Goal: Download file/media

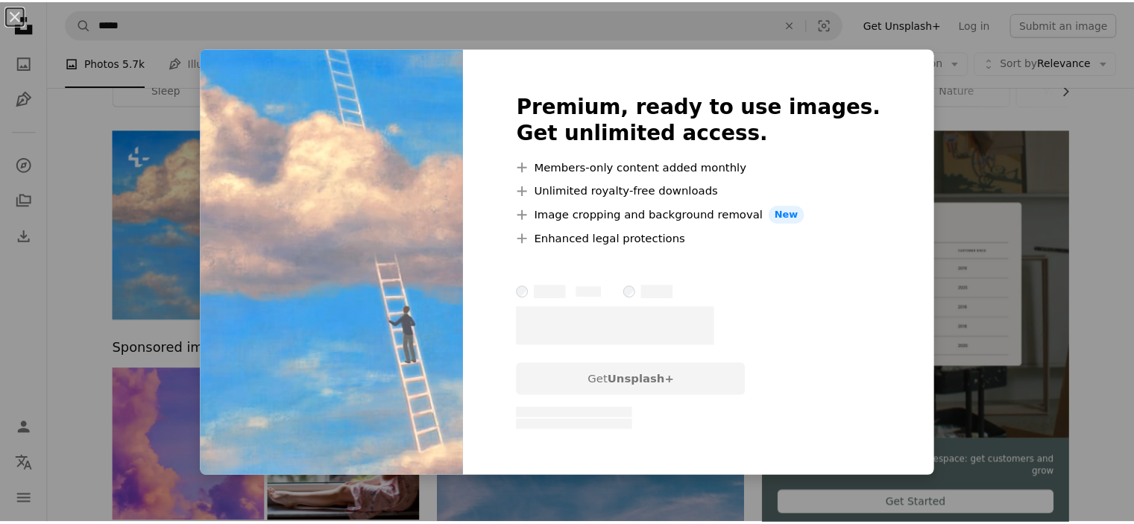
scroll to position [75, 0]
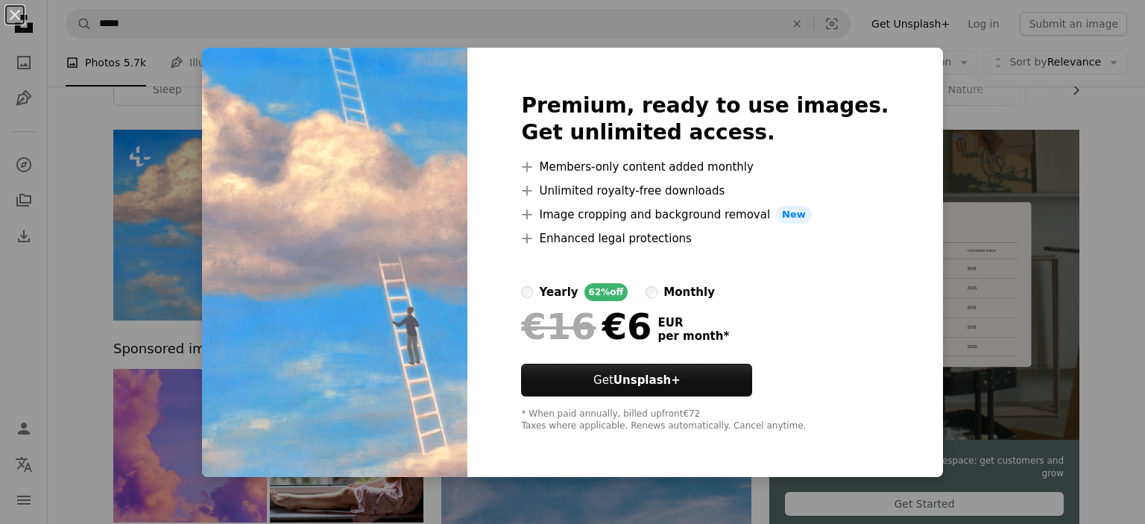
click at [925, 116] on div "An X shape Premium, ready to use images. Get unlimited access. A plus sign Memb…" at bounding box center [572, 262] width 1145 height 524
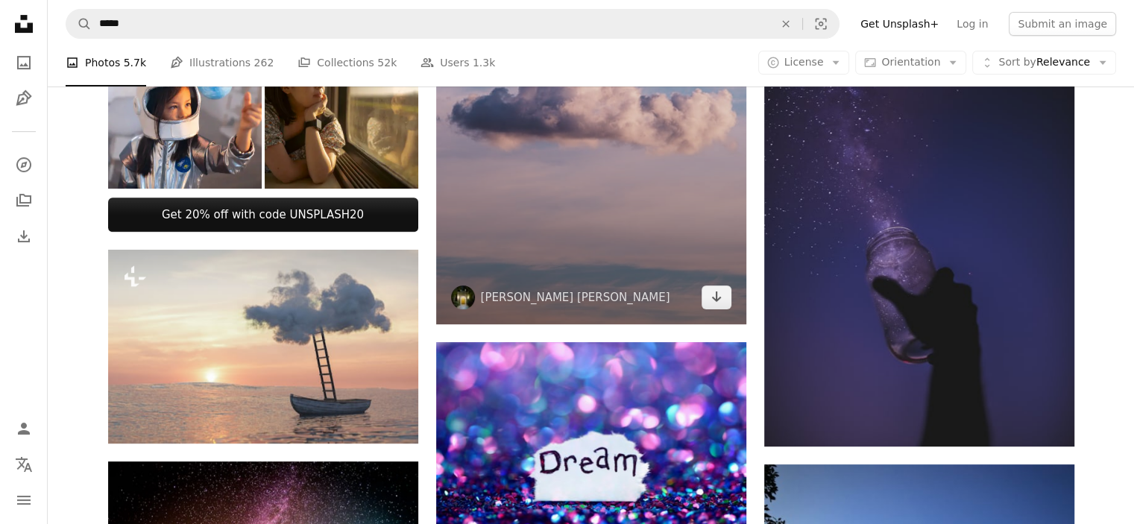
scroll to position [596, 0]
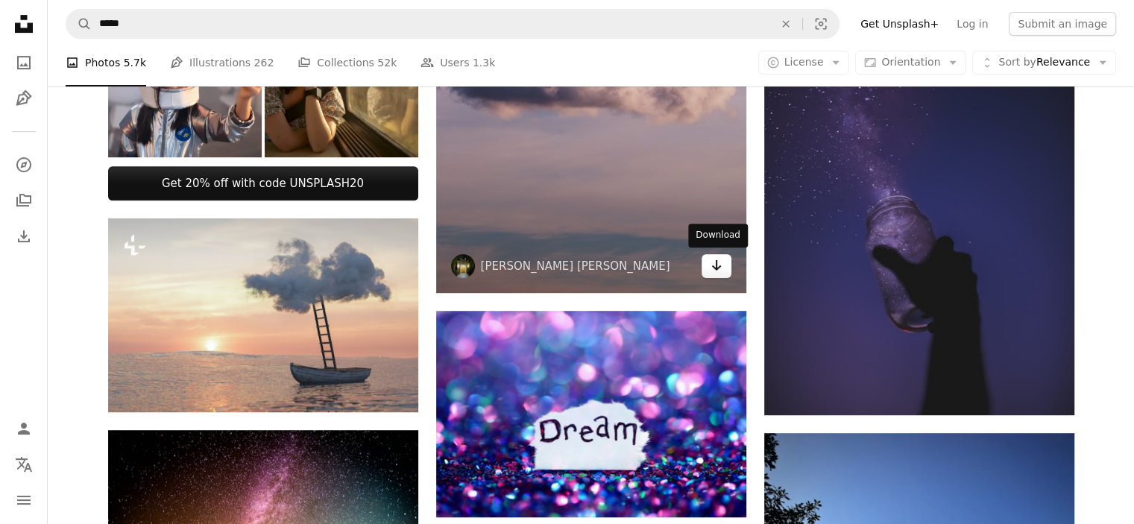
click at [714, 265] on icon "Arrow pointing down" at bounding box center [716, 265] width 12 height 18
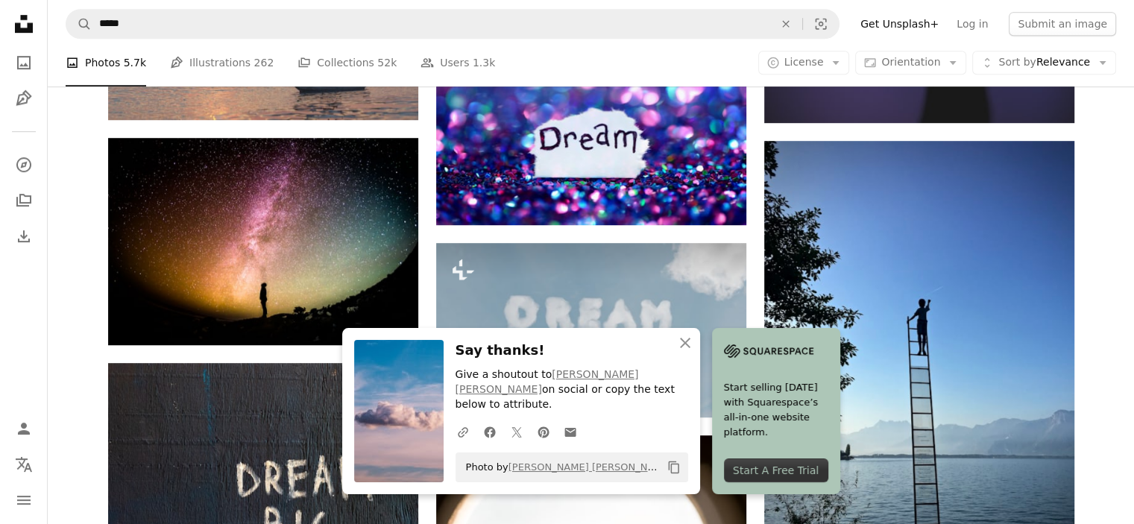
scroll to position [895, 0]
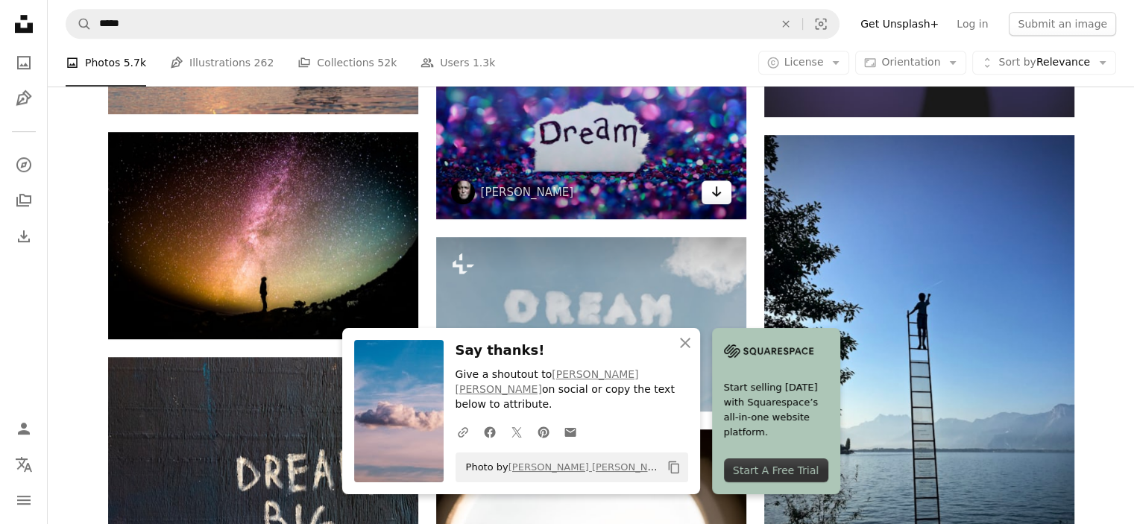
click at [722, 192] on link "Arrow pointing down" at bounding box center [716, 192] width 30 height 24
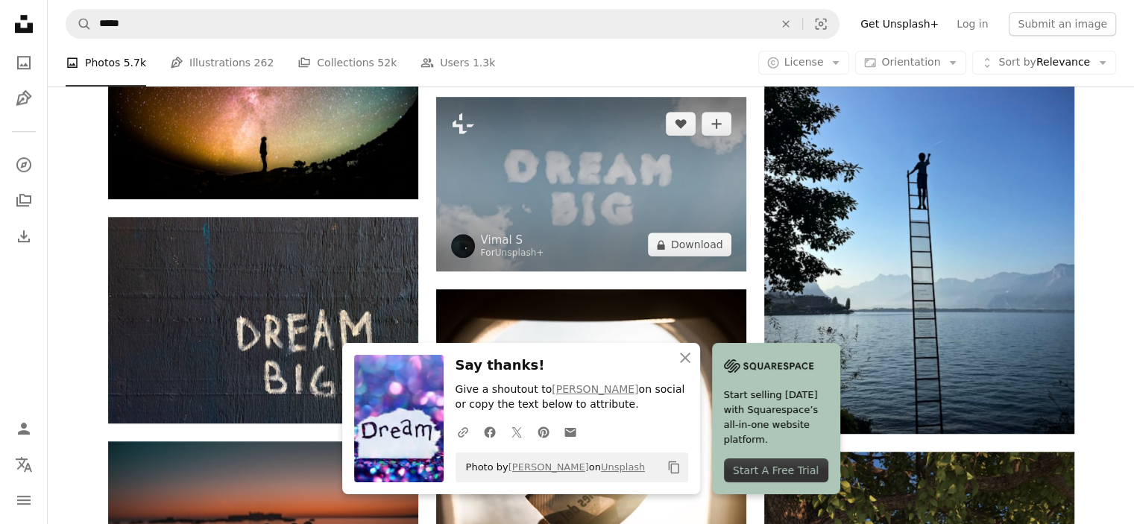
scroll to position [1118, 0]
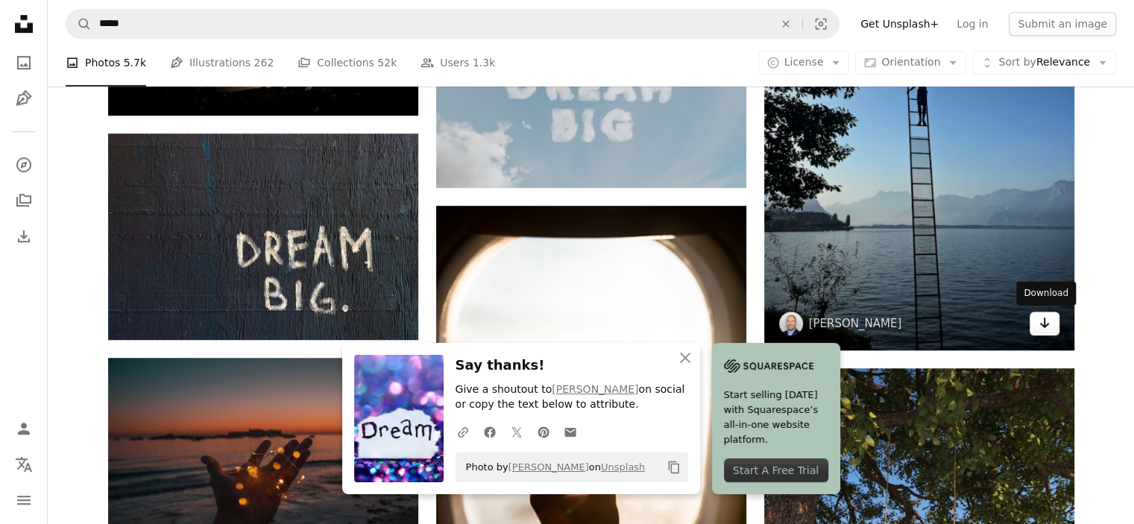
click at [1049, 329] on icon "Arrow pointing down" at bounding box center [1044, 323] width 12 height 18
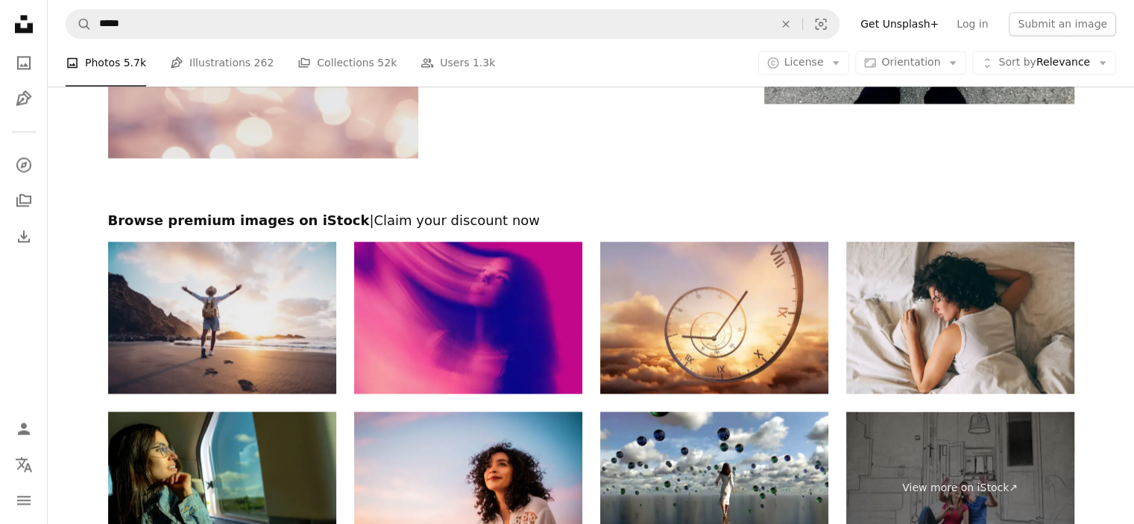
scroll to position [2460, 0]
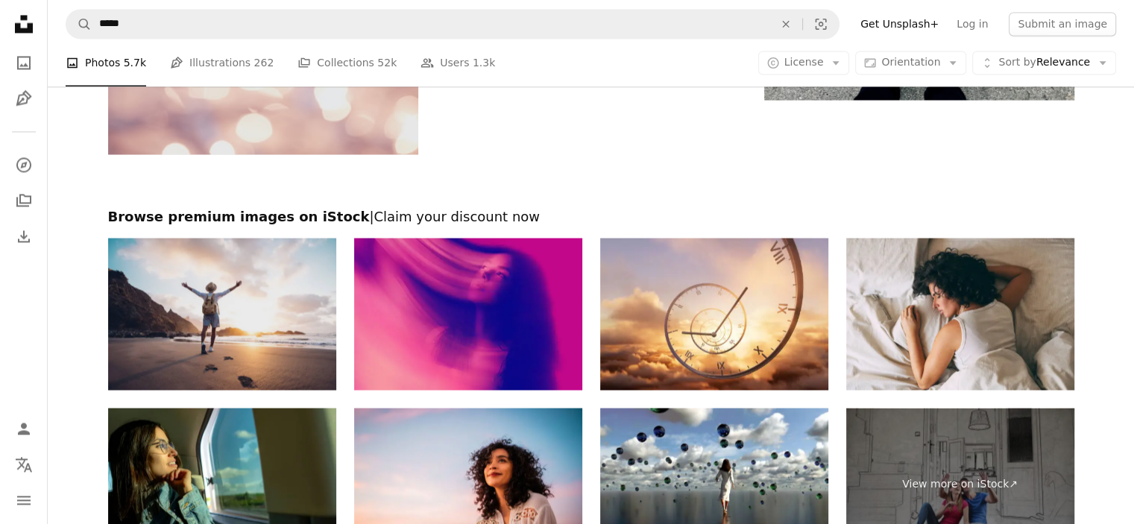
click at [265, 332] on img at bounding box center [222, 314] width 228 height 152
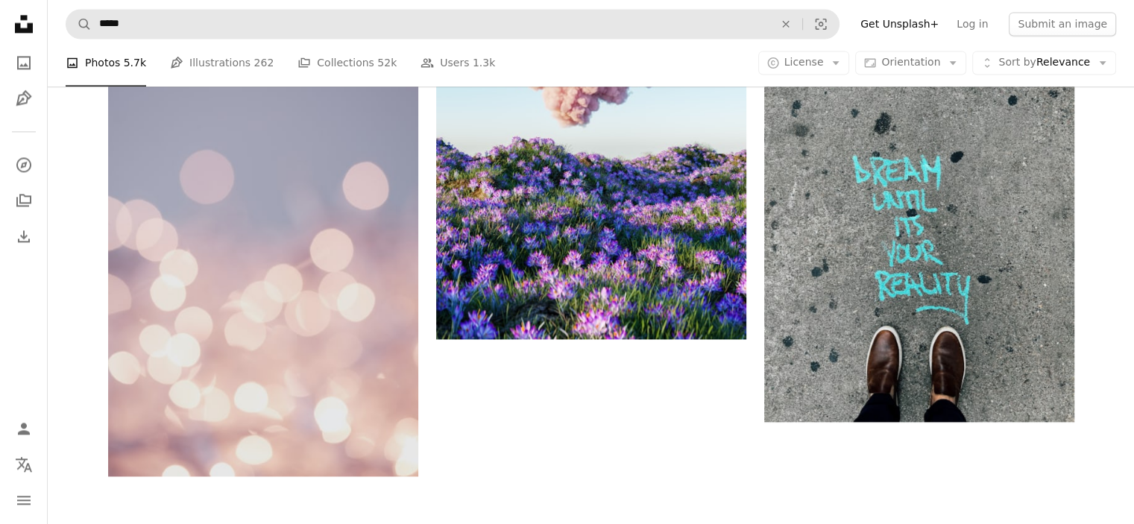
scroll to position [1938, 0]
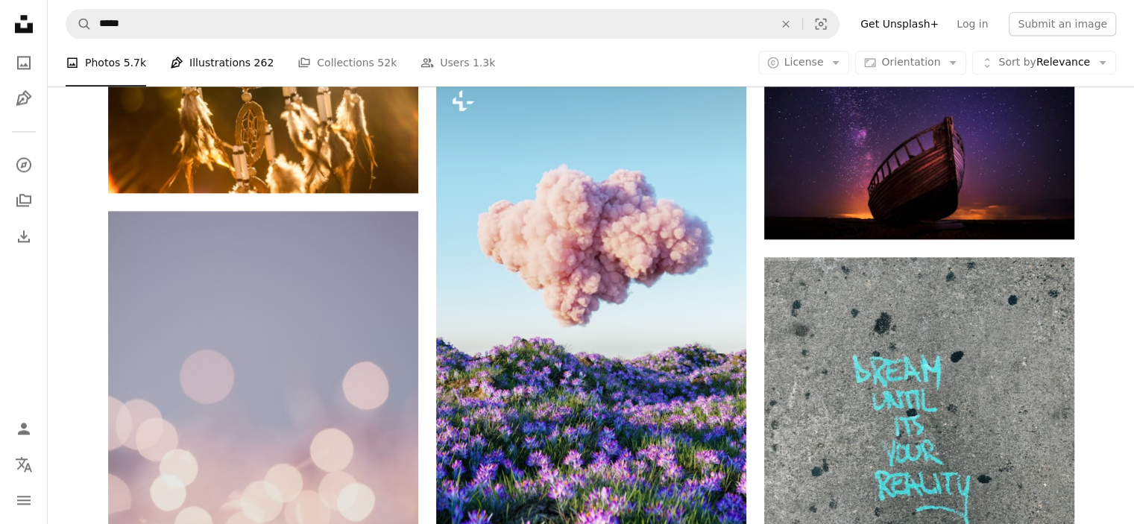
click at [217, 63] on link "Pen Tool Illustrations 262" at bounding box center [222, 63] width 104 height 48
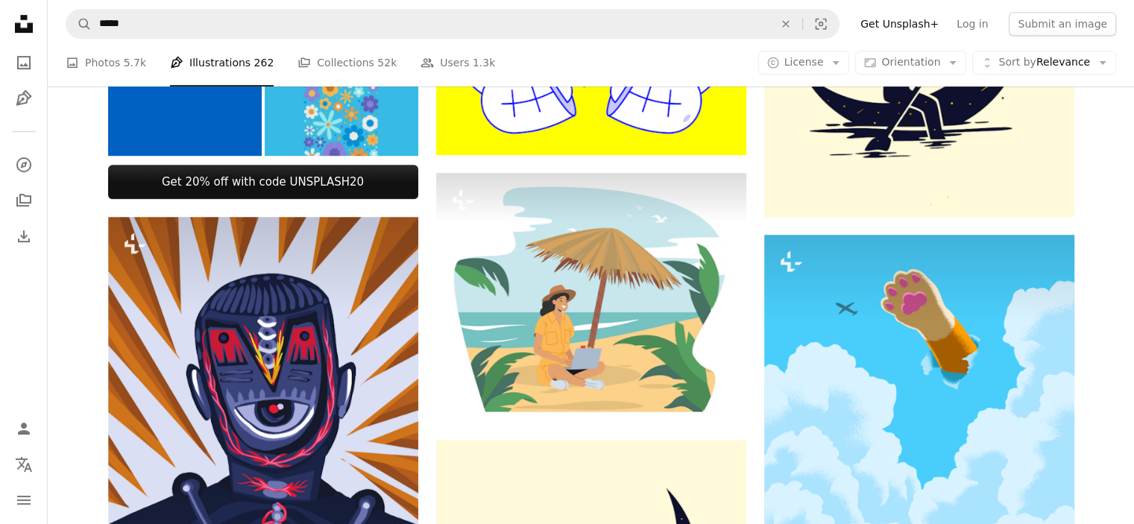
scroll to position [671, 0]
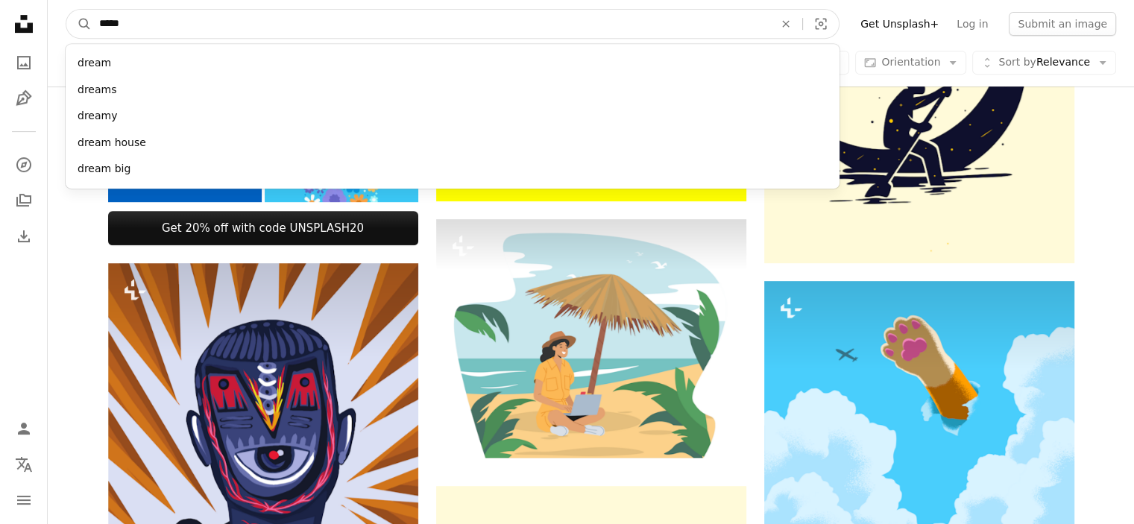
drag, startPoint x: 165, startPoint y: 23, endPoint x: 60, endPoint y: 80, distance: 119.4
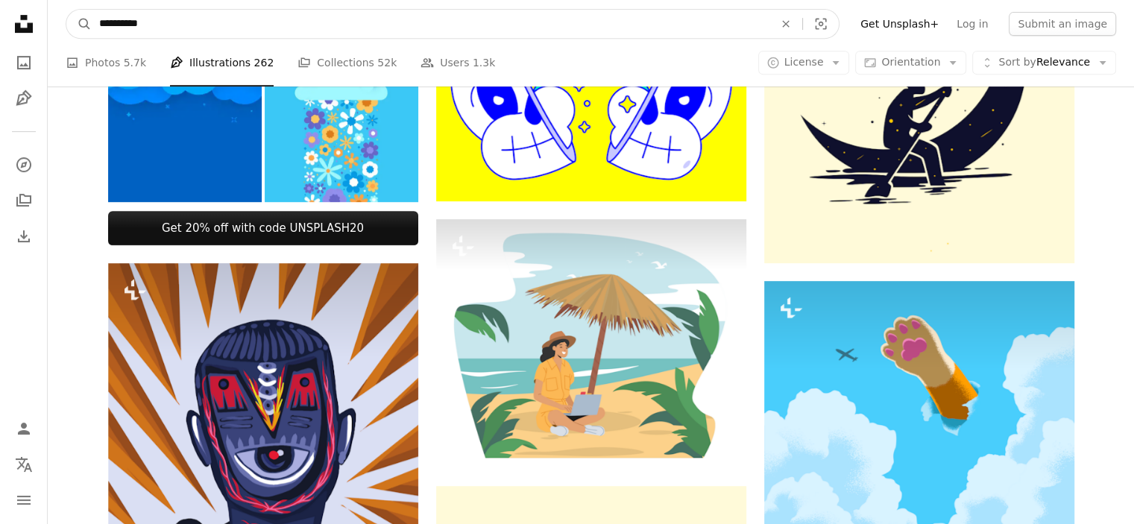
type input "**********"
click button "A magnifying glass" at bounding box center [78, 24] width 25 height 28
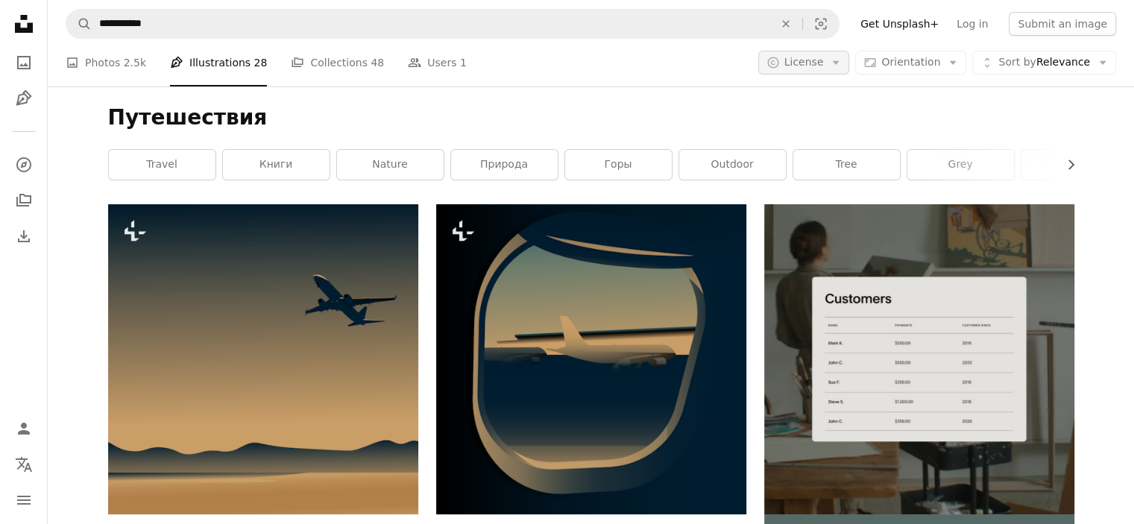
click at [842, 65] on icon "Arrow down" at bounding box center [835, 62] width 13 height 13
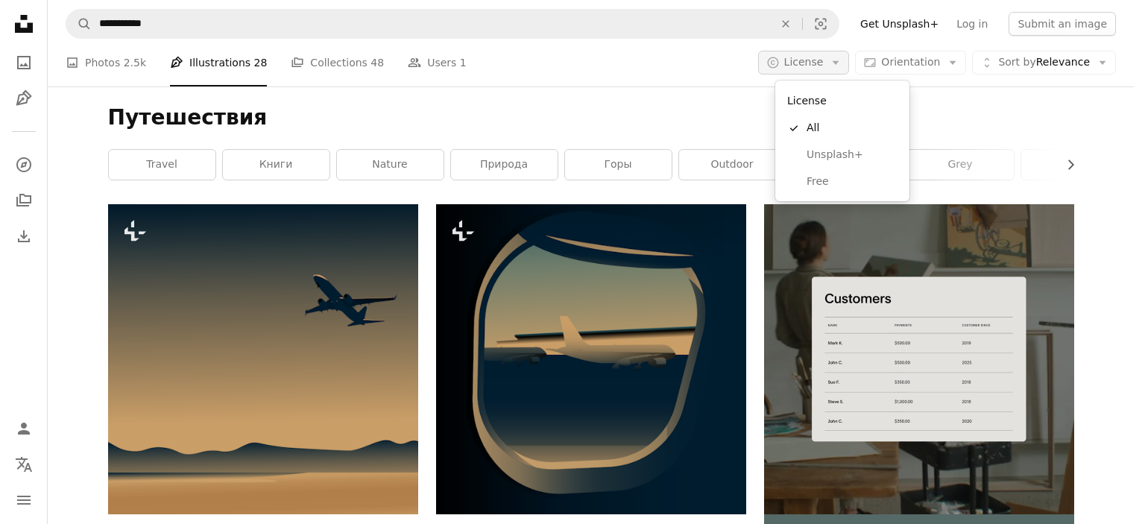
click at [842, 65] on icon "Arrow down" at bounding box center [835, 62] width 13 height 13
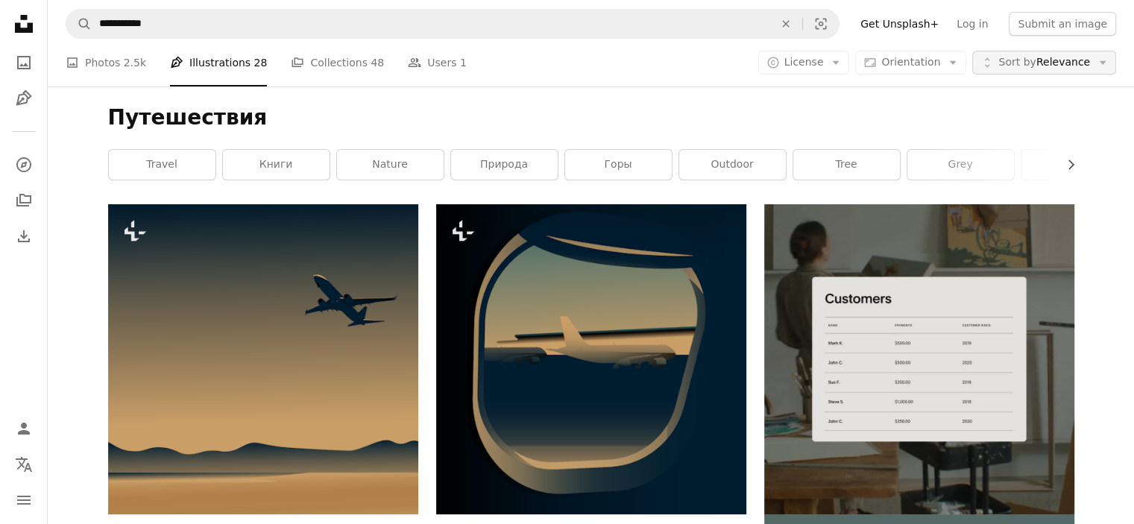
click at [1100, 63] on icon "Arrow down" at bounding box center [1102, 62] width 13 height 13
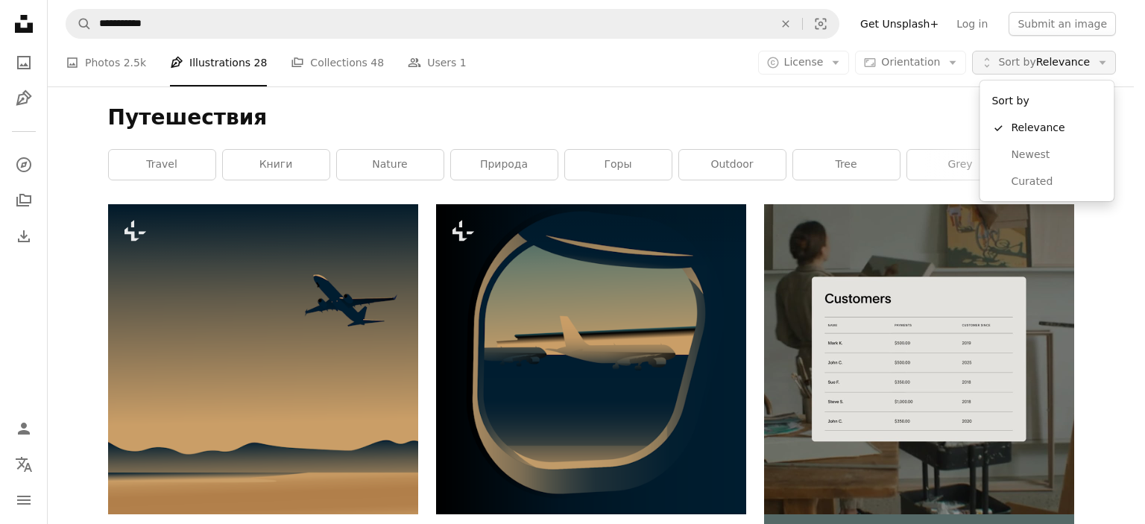
click at [1100, 63] on icon "Arrow down" at bounding box center [1102, 62] width 13 height 13
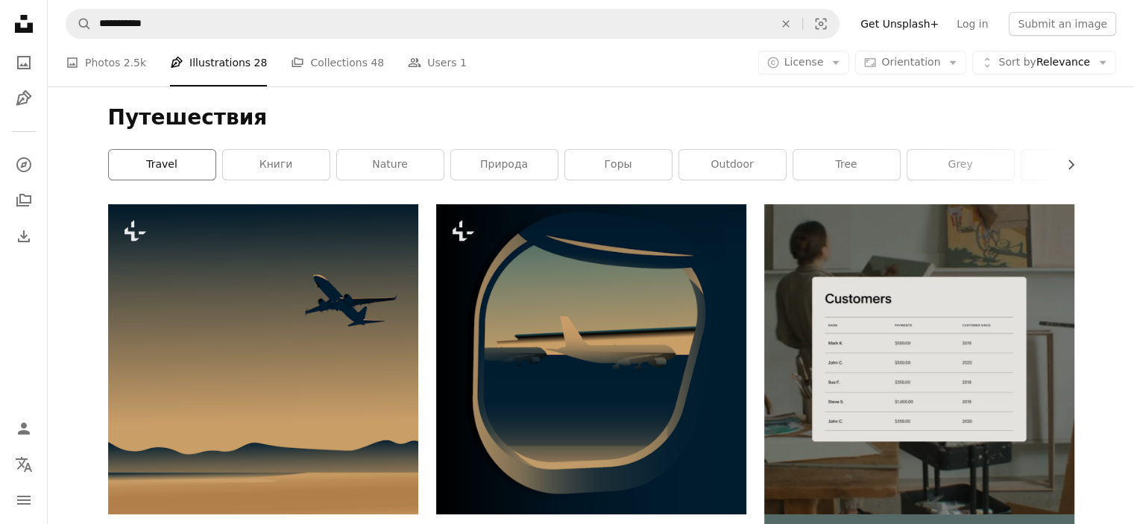
click at [143, 169] on link "travel" at bounding box center [162, 165] width 107 height 30
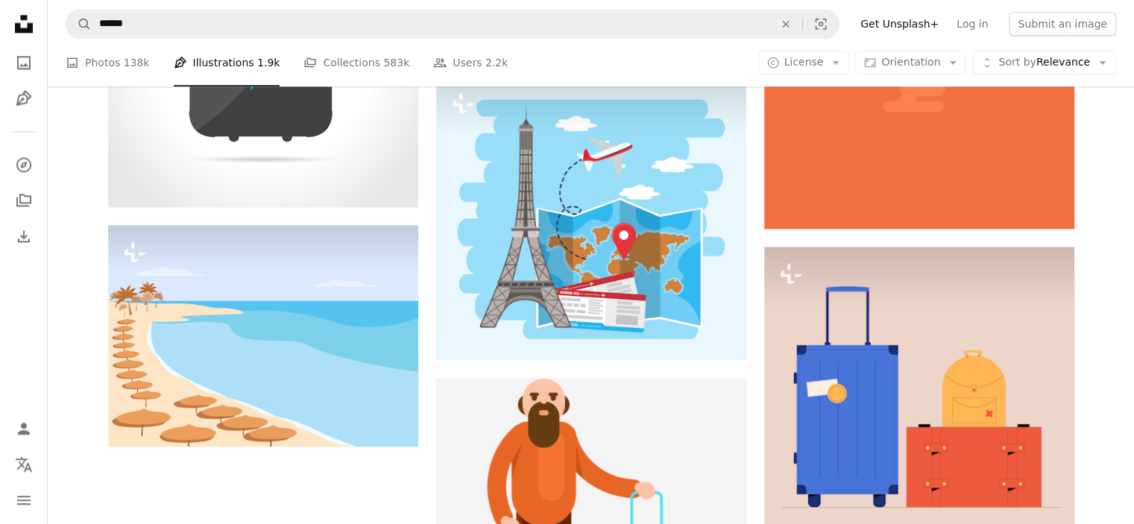
scroll to position [1864, 0]
